Goal: Navigation & Orientation: Find specific page/section

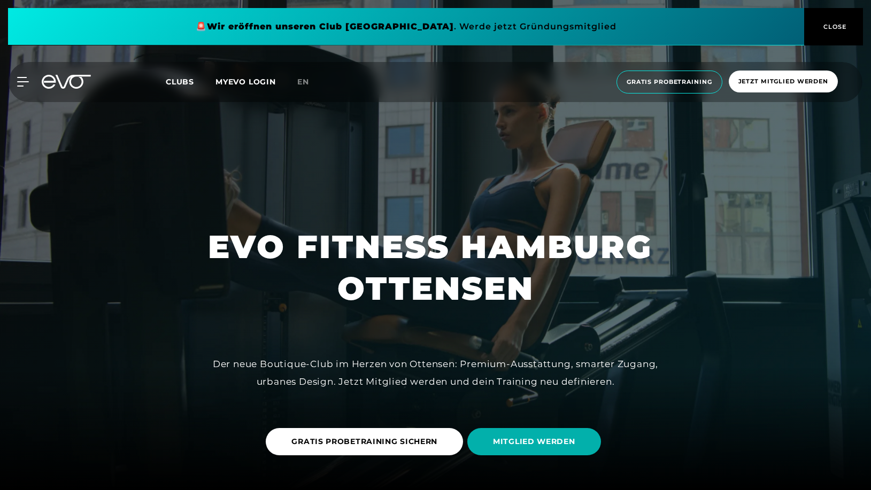
scroll to position [1036, 0]
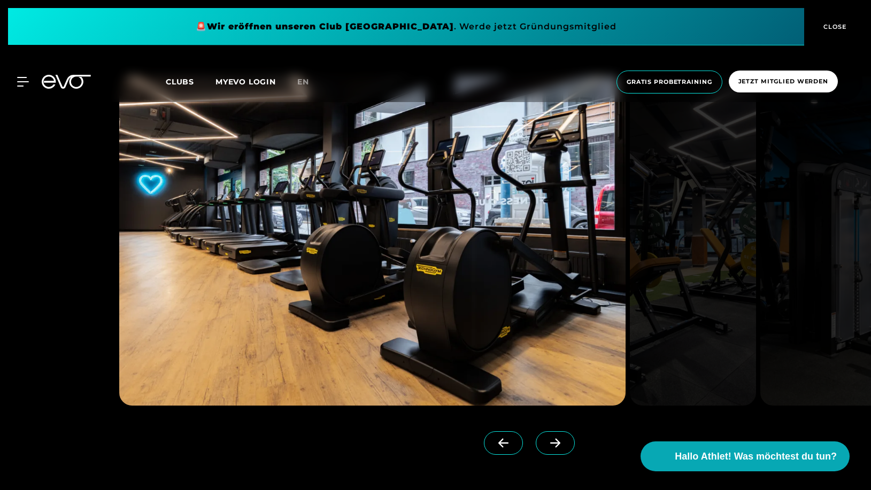
click at [558, 445] on icon at bounding box center [555, 443] width 10 height 9
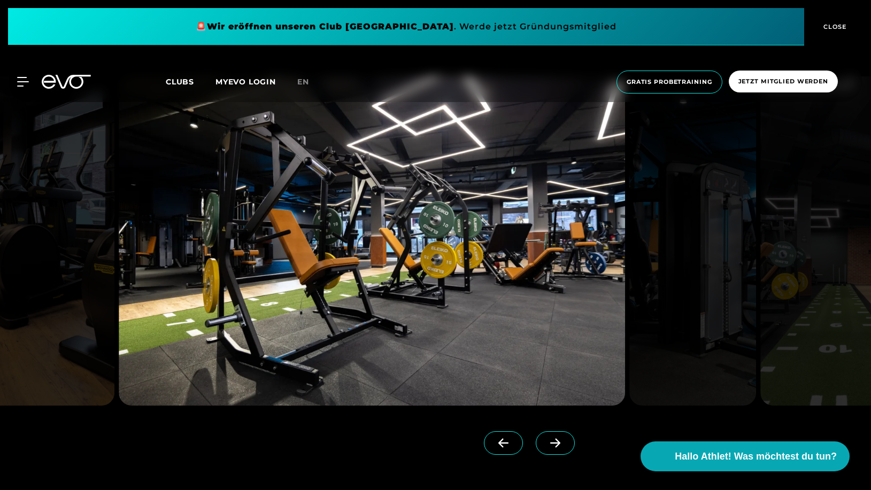
click at [558, 445] on icon at bounding box center [555, 443] width 10 height 9
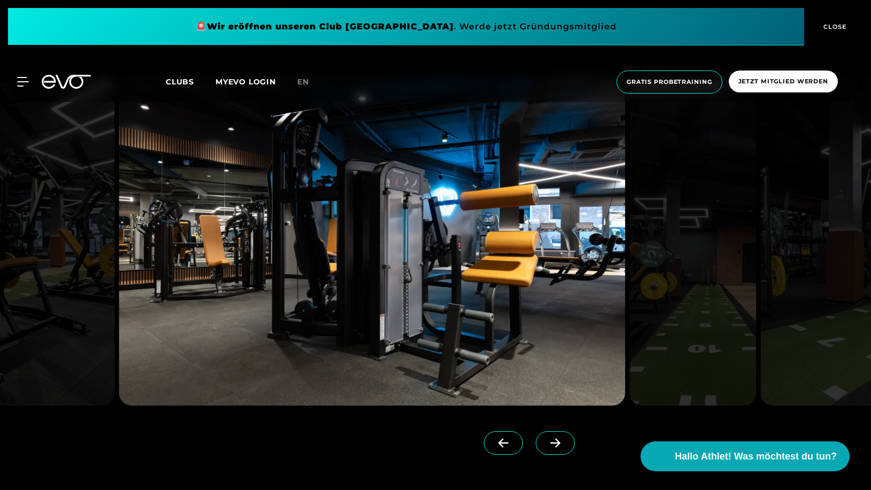
click at [558, 445] on icon at bounding box center [555, 443] width 10 height 9
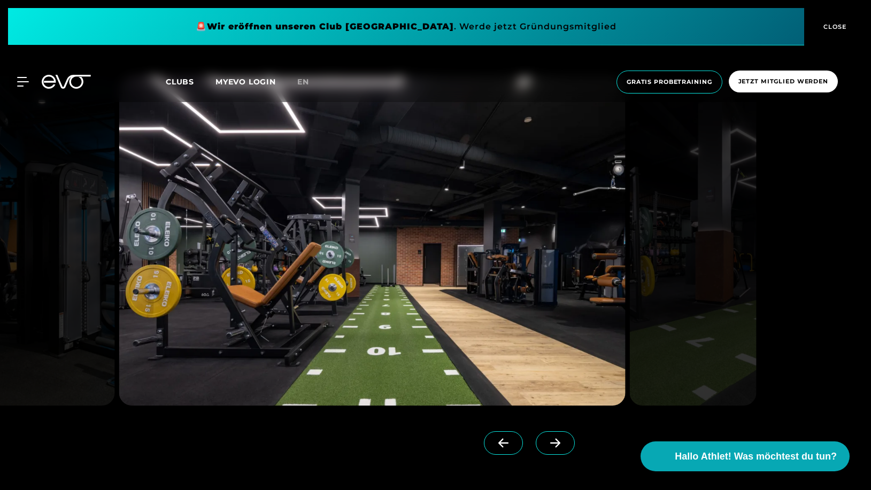
click at [558, 445] on icon at bounding box center [555, 443] width 10 height 9
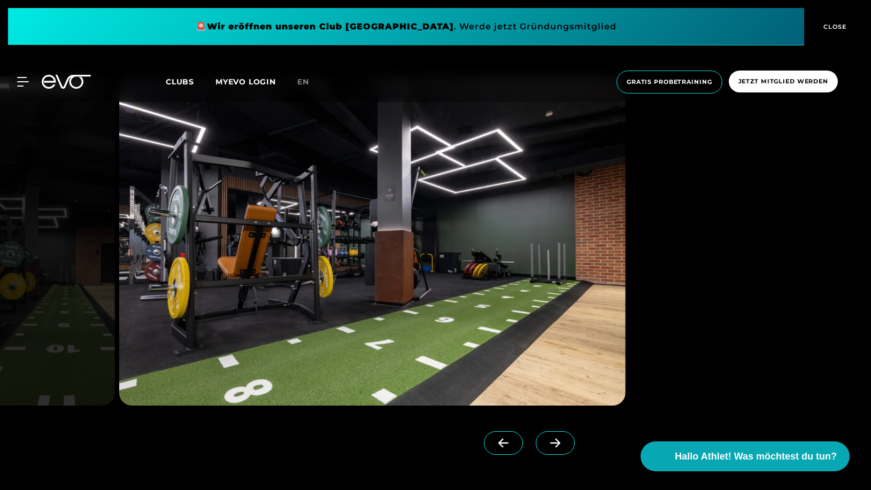
click at [558, 445] on icon at bounding box center [555, 443] width 10 height 9
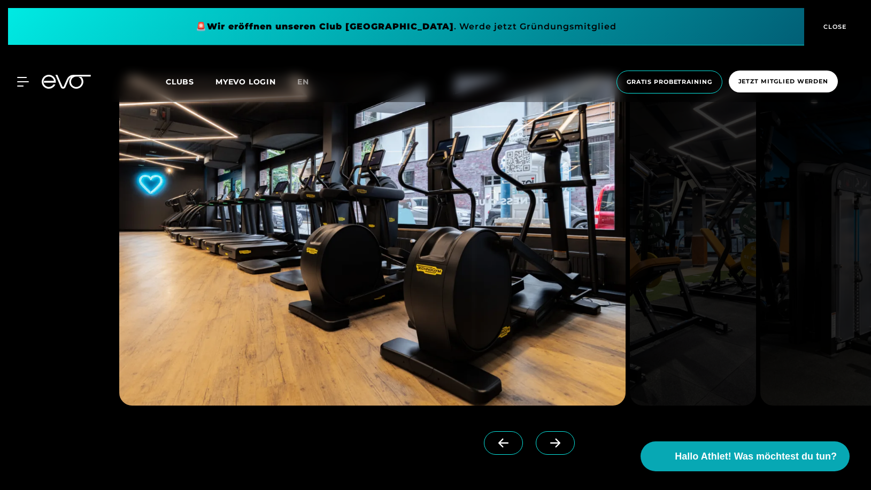
click at [558, 445] on icon at bounding box center [555, 443] width 10 height 9
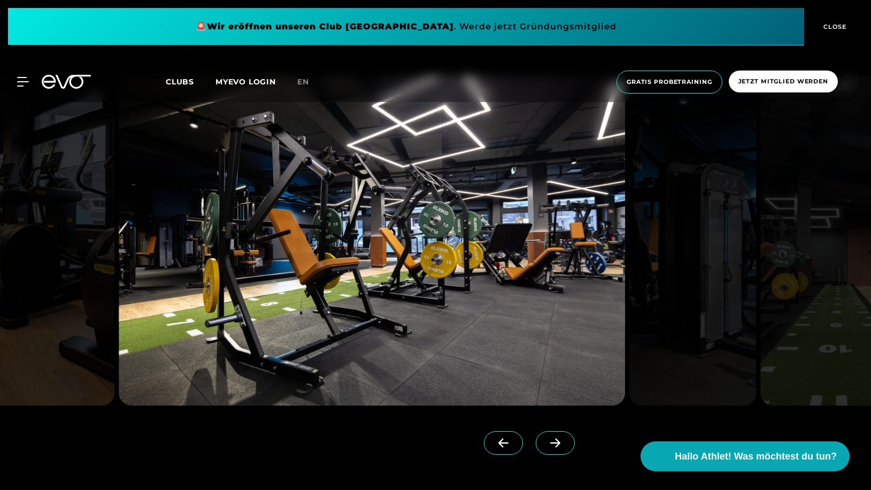
click at [558, 445] on icon at bounding box center [555, 443] width 10 height 9
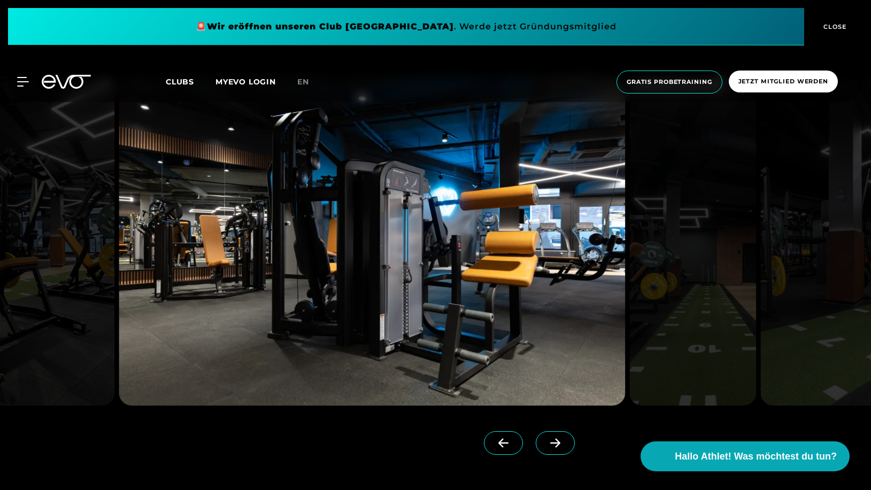
click at [558, 445] on icon at bounding box center [555, 443] width 10 height 9
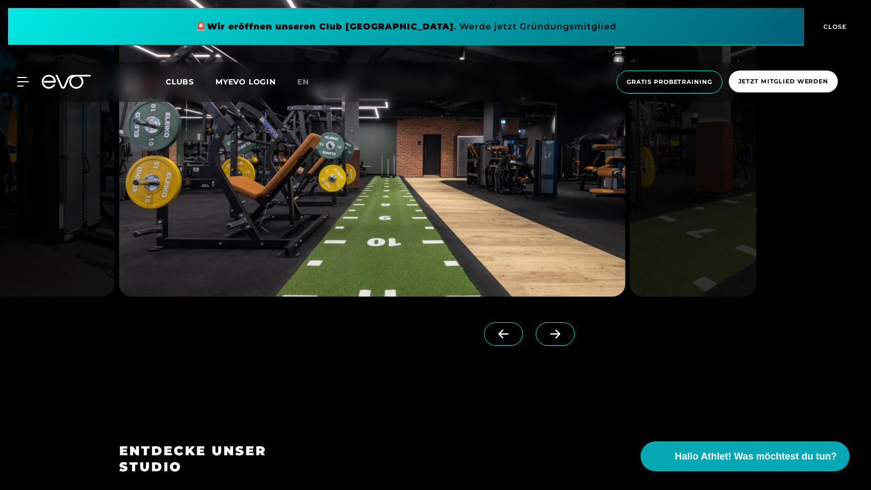
scroll to position [927, 0]
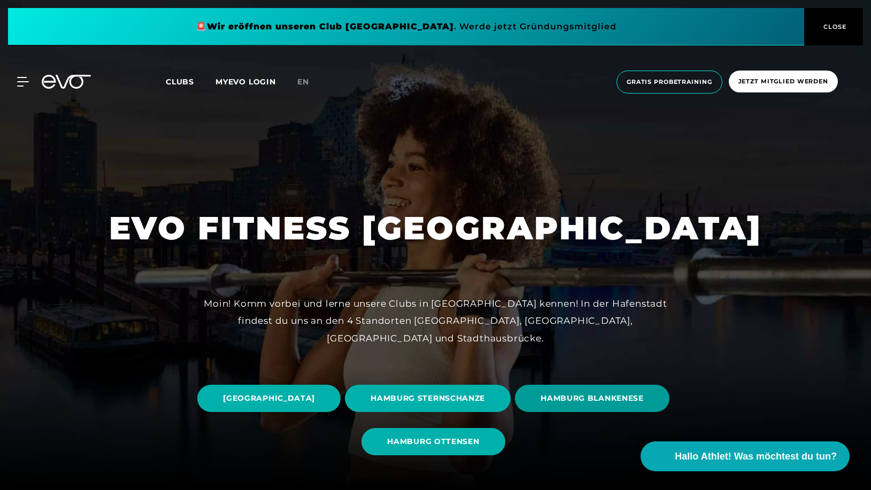
click at [540, 404] on span "HAMBURG BLANKENESE" at bounding box center [591, 398] width 103 height 11
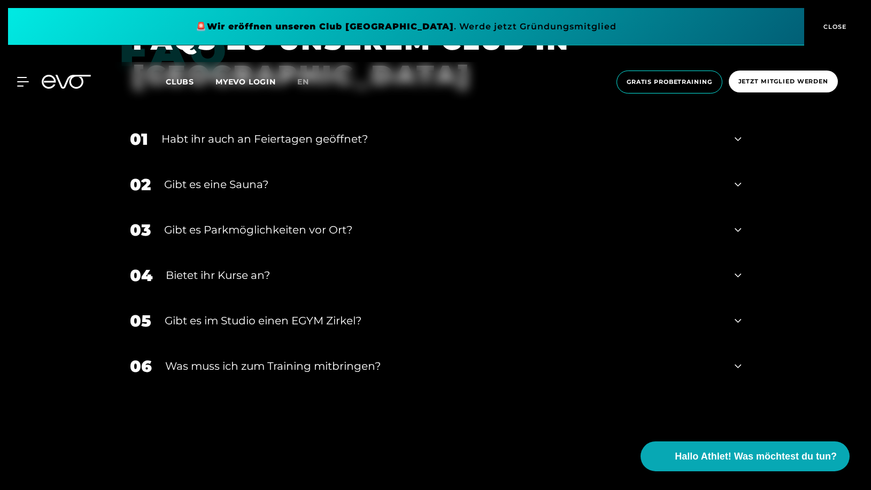
scroll to position [3763, 0]
click at [739, 268] on icon at bounding box center [738, 274] width 6 height 13
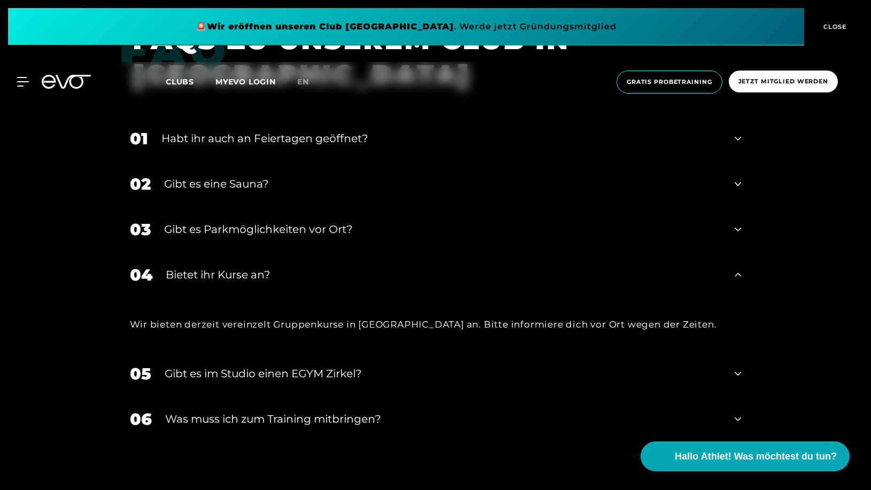
click at [737, 367] on icon at bounding box center [738, 373] width 6 height 13
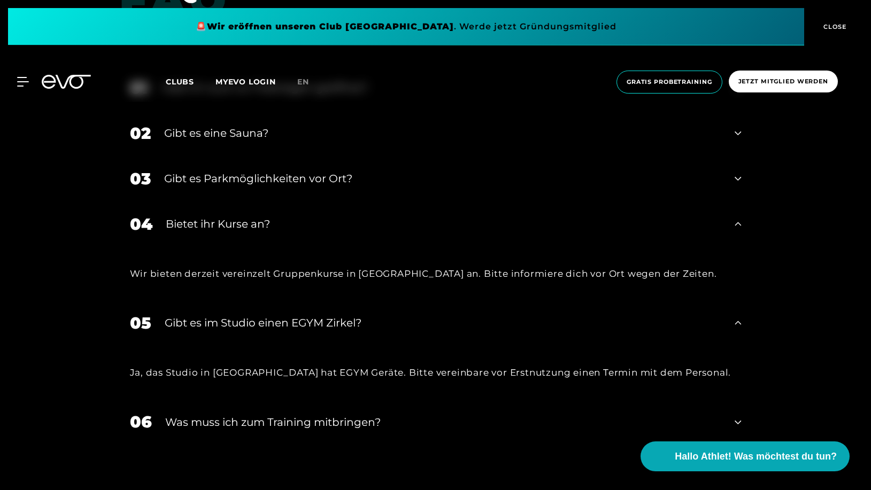
scroll to position [3872, 0]
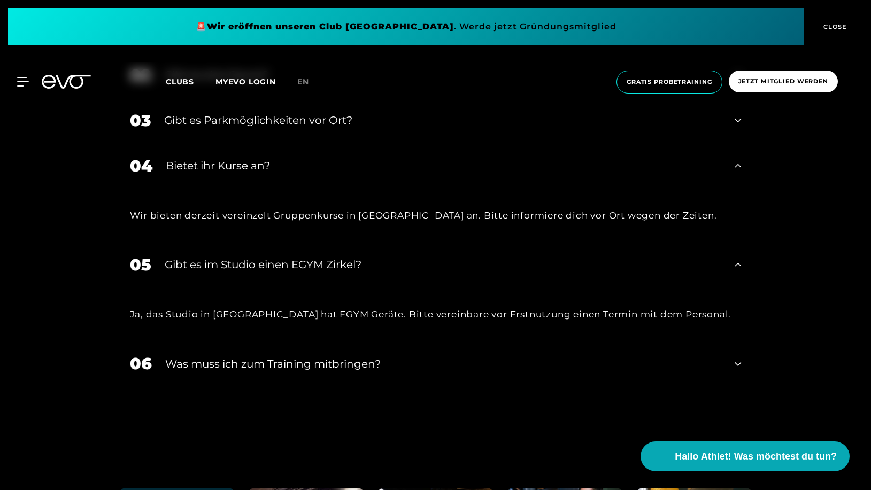
click at [738, 358] on icon at bounding box center [738, 364] width 6 height 13
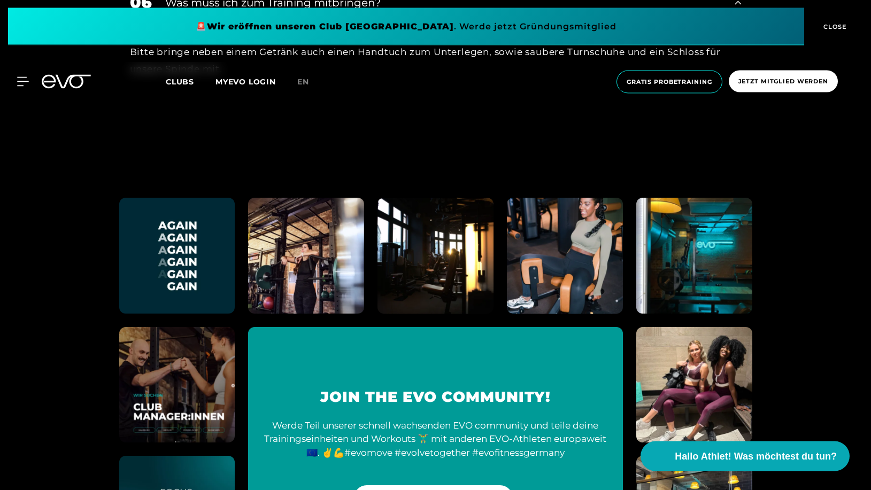
scroll to position [4253, 0]
